Goal: Entertainment & Leisure: Consume media (video, audio)

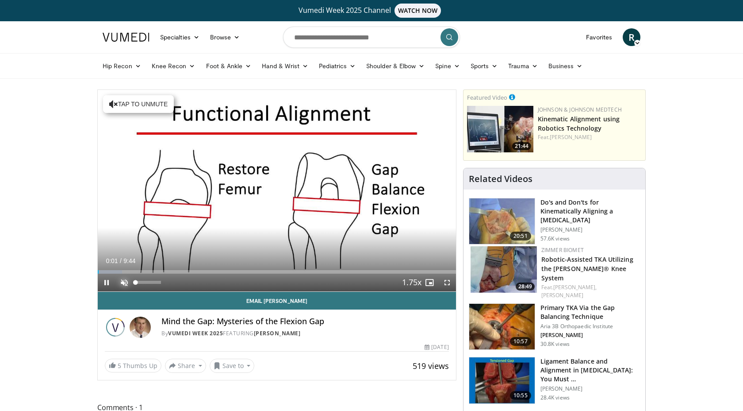
click at [127, 283] on span "Video Player" at bounding box center [124, 282] width 18 height 18
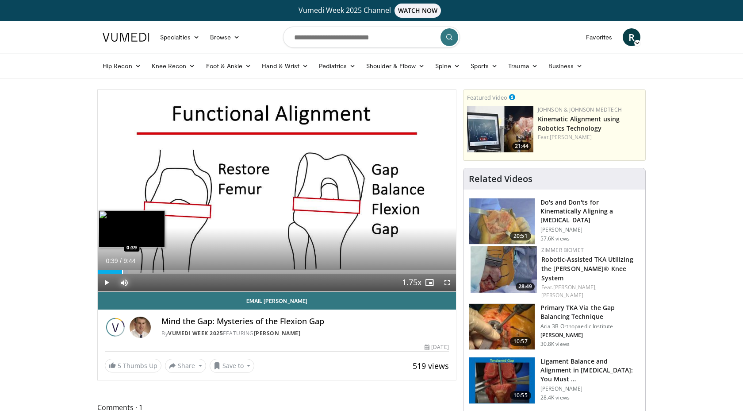
click at [122, 272] on div "Progress Bar" at bounding box center [122, 272] width 1 height 4
